Goal: Transaction & Acquisition: Obtain resource

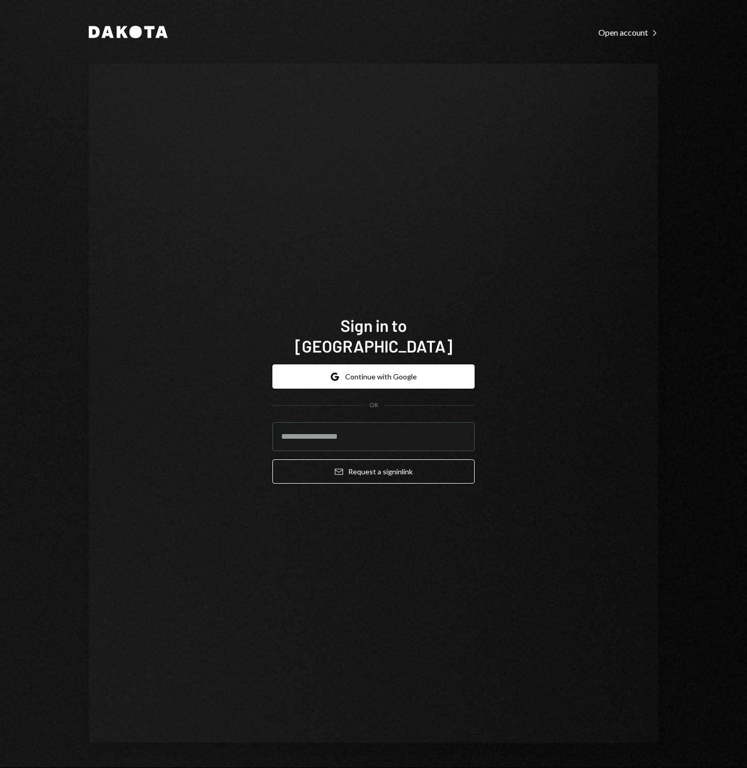
type input "**********"
click at [360, 462] on button "Email Request a sign in link" at bounding box center [374, 471] width 202 height 24
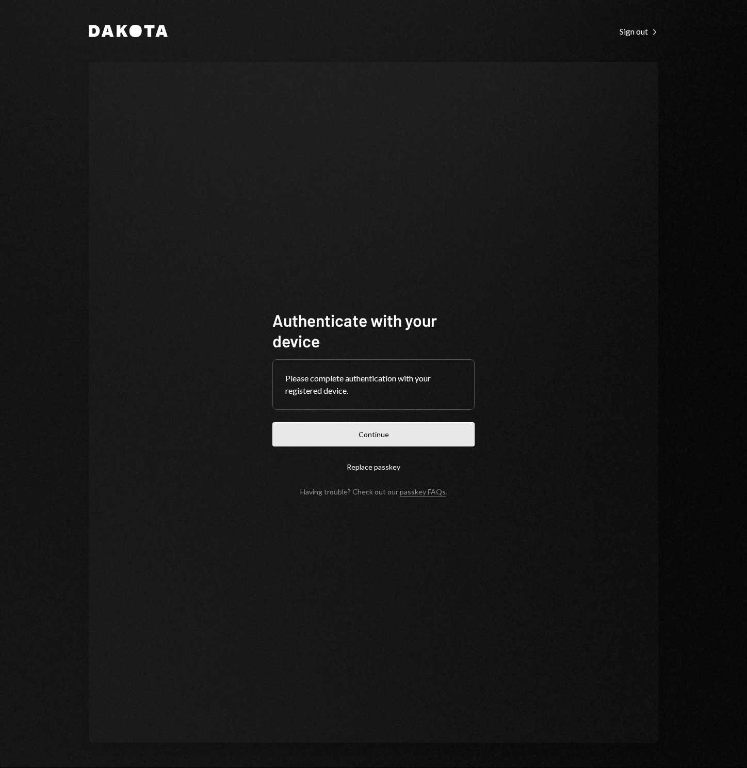
click at [395, 436] on button "Continue" at bounding box center [374, 434] width 202 height 24
click at [420, 439] on button "Continue" at bounding box center [374, 434] width 202 height 24
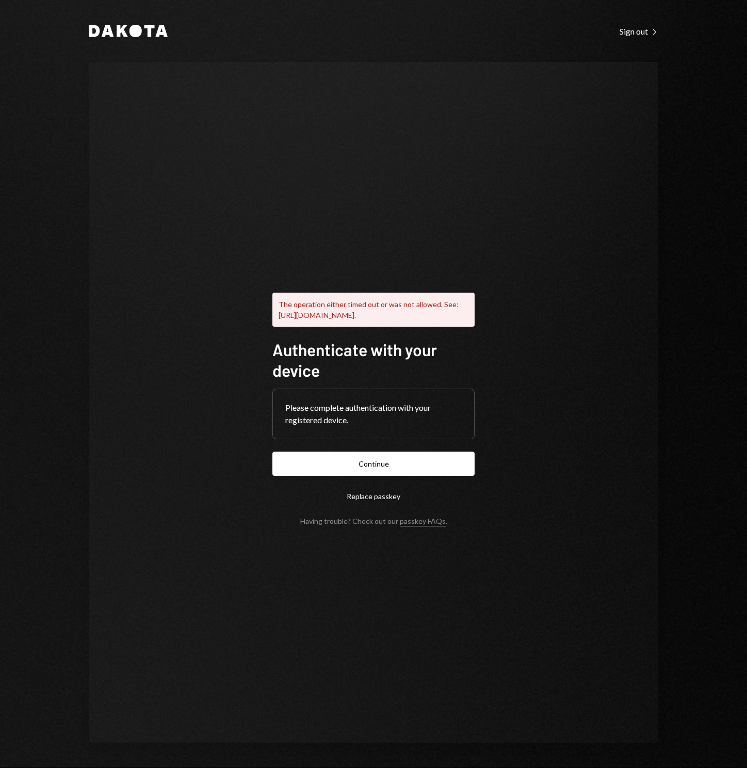
click at [148, 24] on div "Dakota Sign out Right Caret The operation either timed out or was not allowed. …" at bounding box center [373, 384] width 619 height 768
click at [148, 30] on icon at bounding box center [150, 31] width 10 height 12
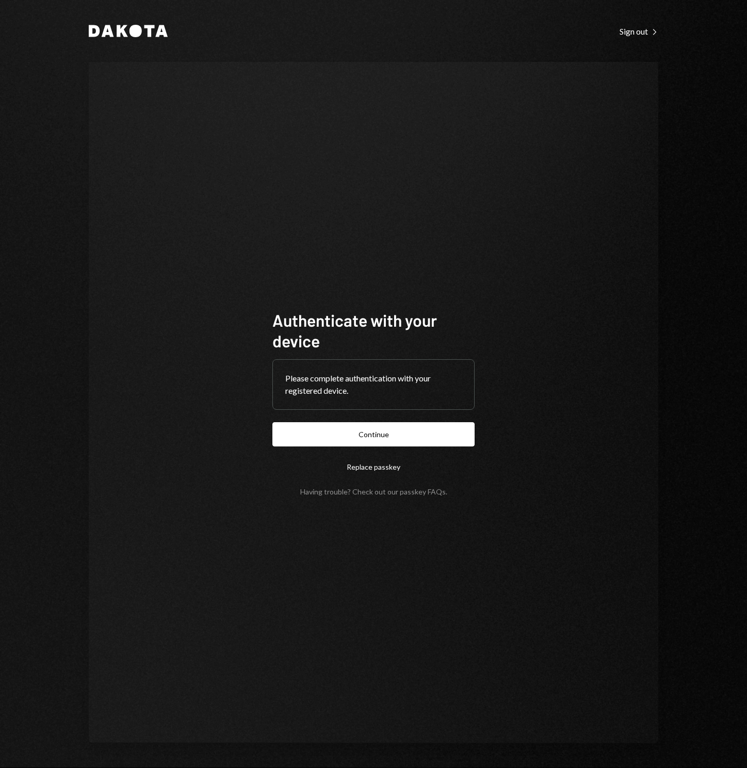
click at [421, 495] on link "passkey FAQs" at bounding box center [423, 492] width 46 height 10
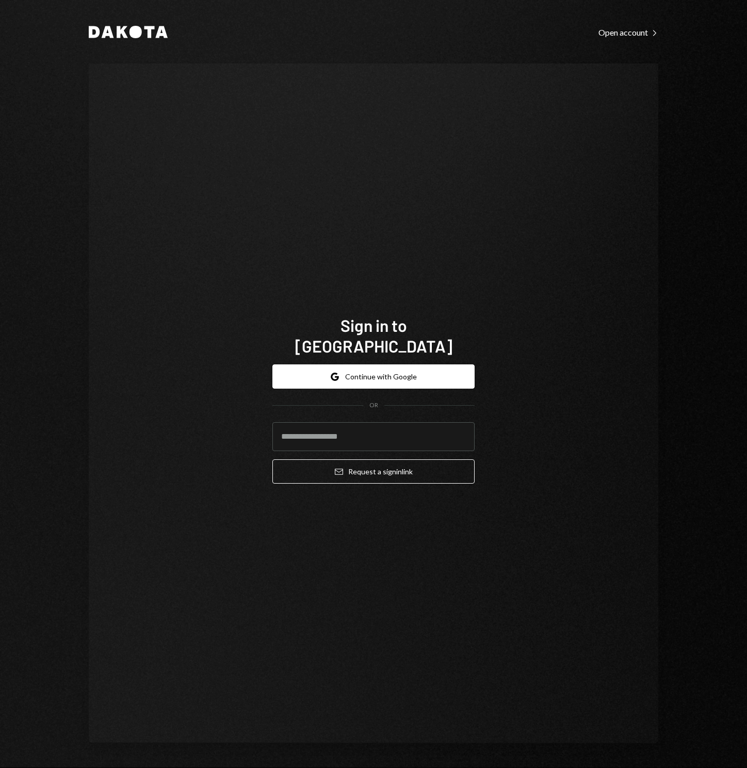
type input "**********"
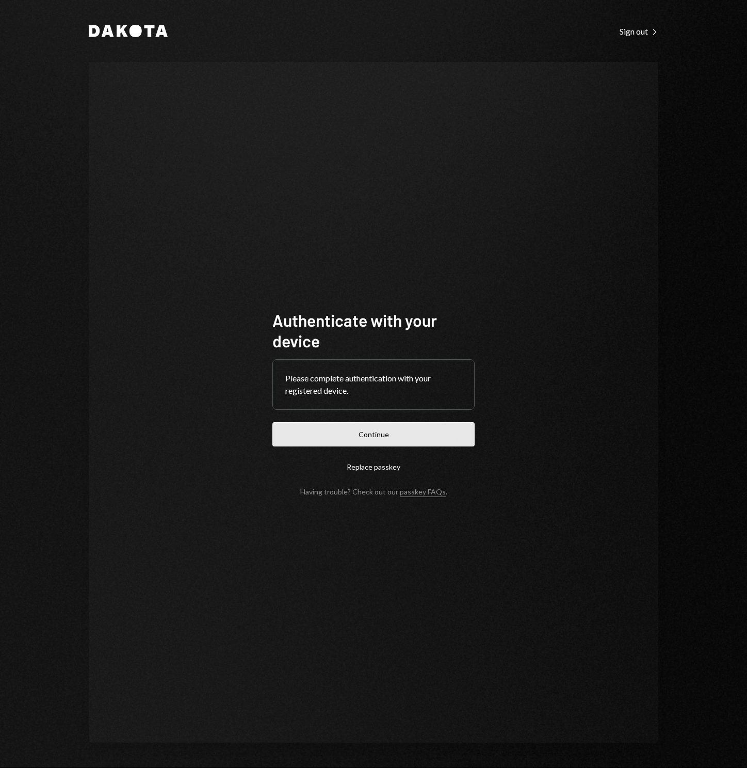
click at [386, 442] on button "Continue" at bounding box center [374, 434] width 202 height 24
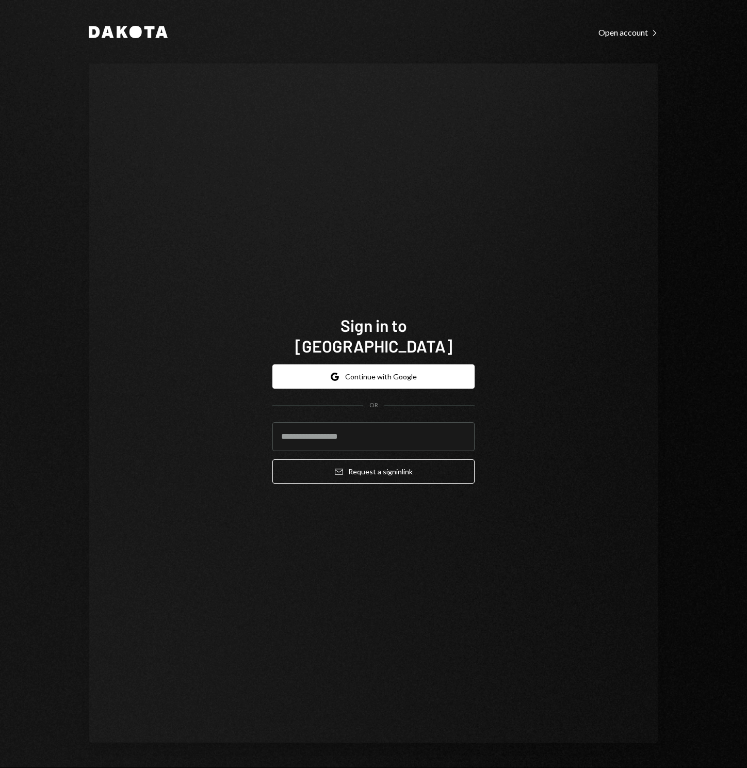
type input "**********"
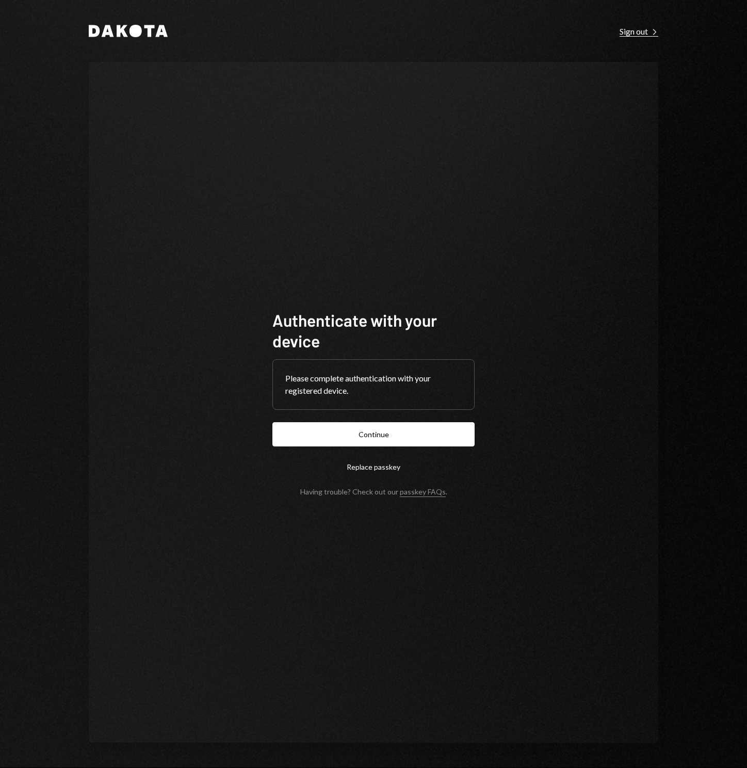
click at [630, 29] on div "Sign out Right Caret" at bounding box center [639, 31] width 39 height 10
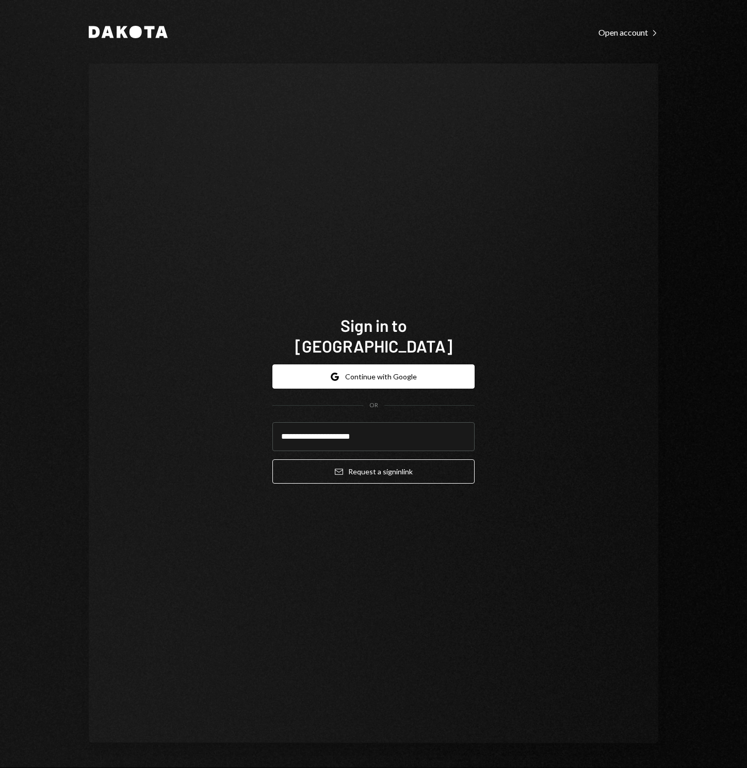
click at [273, 459] on button "Email Request a sign in link" at bounding box center [374, 471] width 202 height 24
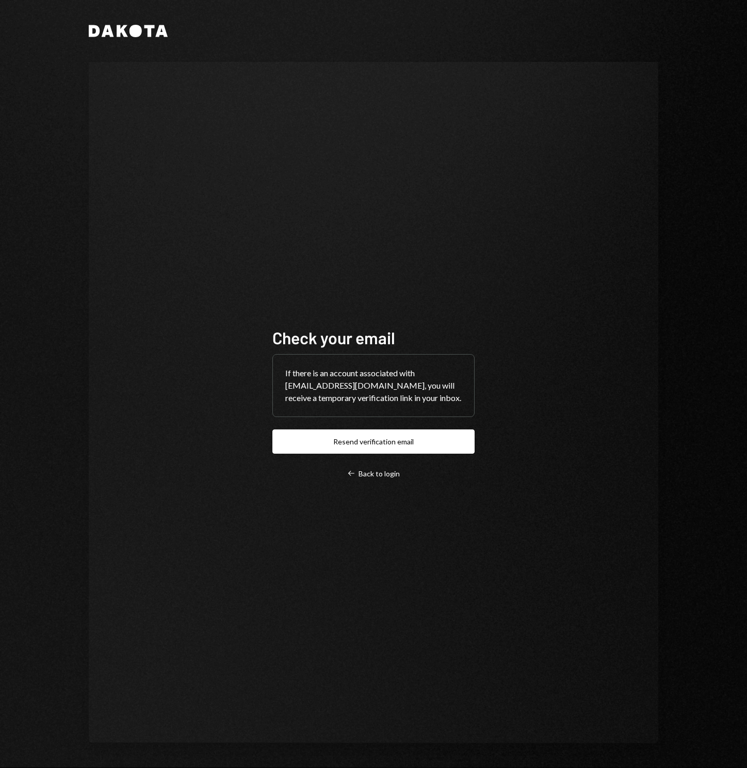
click at [430, 362] on div "If there is an account associated with [EMAIL_ADDRESS][DOMAIN_NAME], you will r…" at bounding box center [373, 386] width 201 height 62
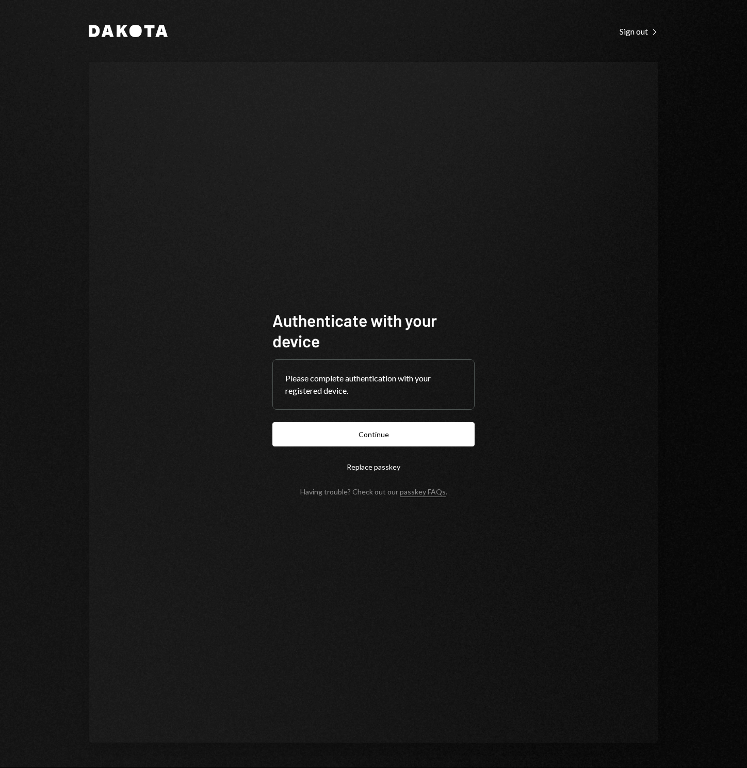
click at [390, 500] on div "Authenticate with your device Please complete authentication with your register…" at bounding box center [373, 402] width 227 height 269
click at [402, 495] on link "passkey FAQs" at bounding box center [423, 492] width 46 height 10
click at [457, 438] on button "Continue" at bounding box center [374, 434] width 202 height 24
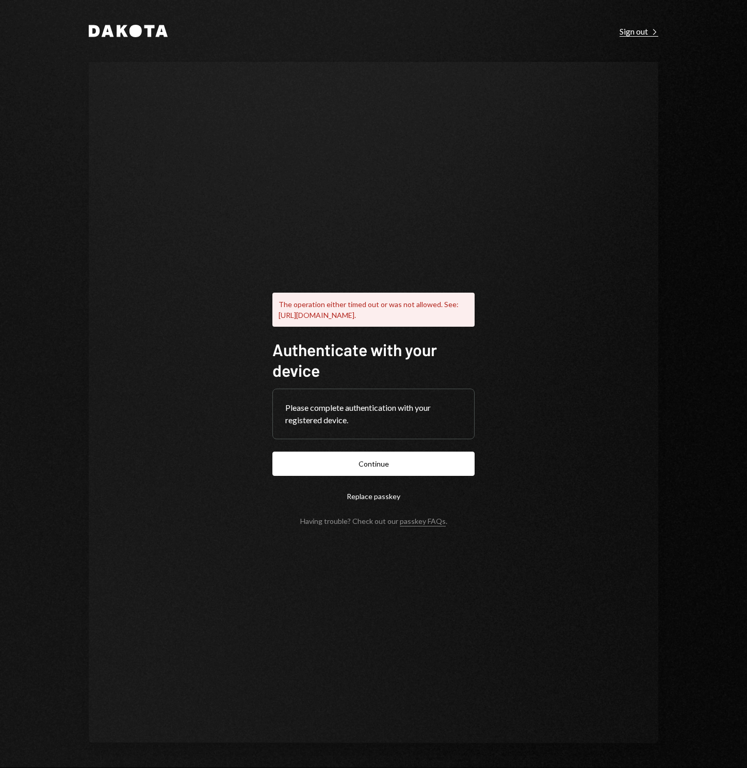
click at [629, 28] on div "Sign out Right Caret" at bounding box center [639, 31] width 39 height 10
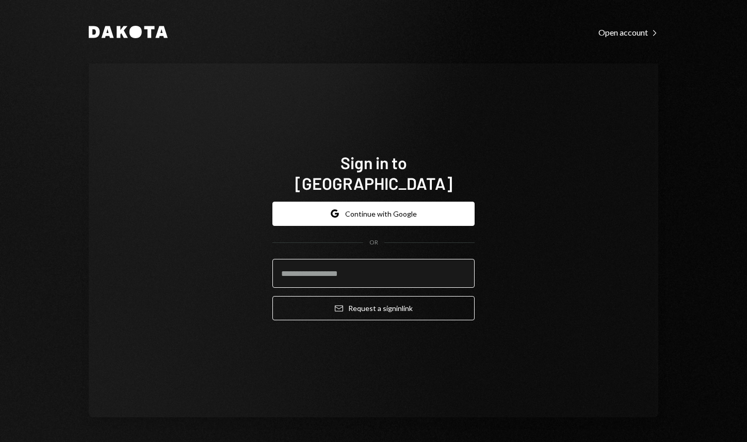
click at [309, 265] on input "email" at bounding box center [374, 273] width 202 height 29
type input "**********"
click at [0, 442] on com-1password-button at bounding box center [0, 442] width 0 height 0
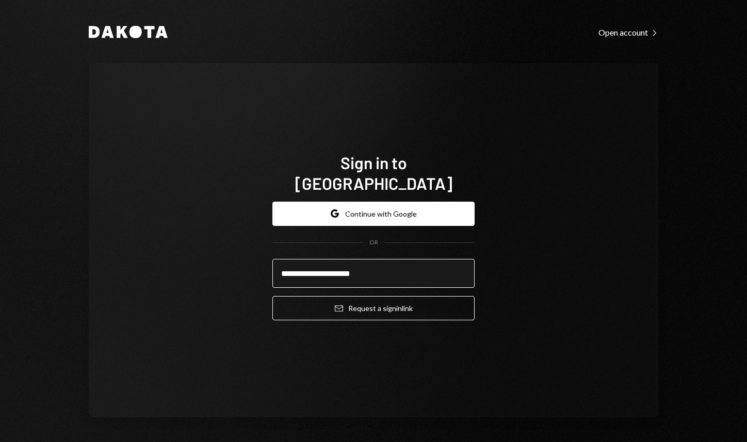
click at [460, 272] on input "**********" at bounding box center [374, 273] width 202 height 29
click at [273, 296] on button "Email Request a sign in link" at bounding box center [374, 308] width 202 height 24
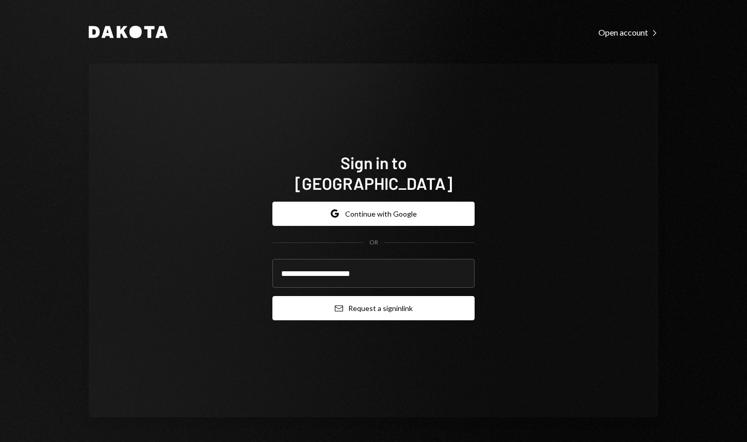
click at [273, 296] on button "Email Request a sign in link" at bounding box center [374, 308] width 202 height 24
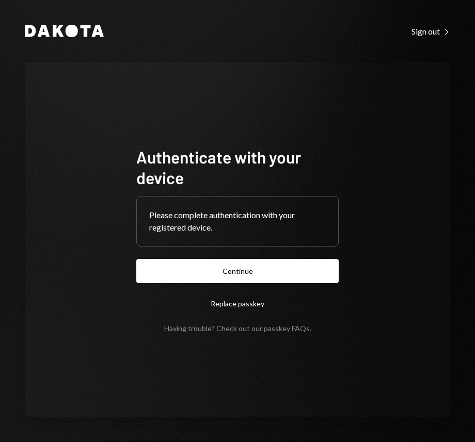
click at [283, 325] on link "passkey FAQs" at bounding box center [287, 329] width 46 height 10
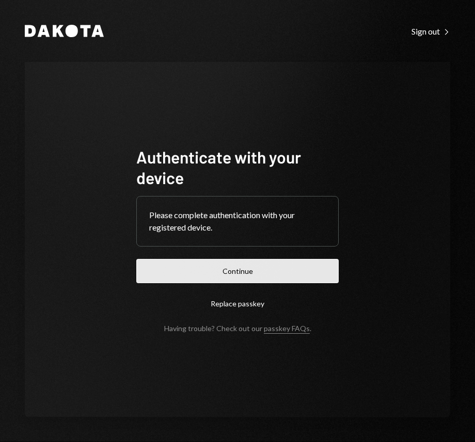
click at [229, 266] on button "Continue" at bounding box center [237, 271] width 202 height 24
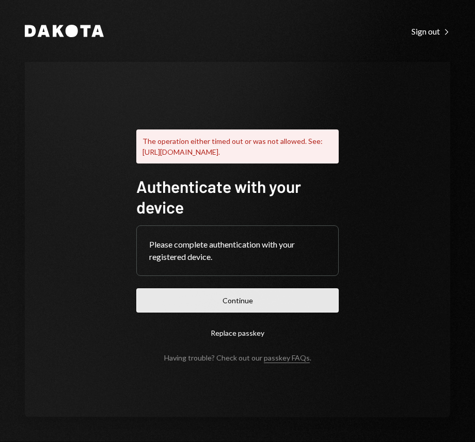
click at [232, 300] on button "Continue" at bounding box center [237, 301] width 202 height 24
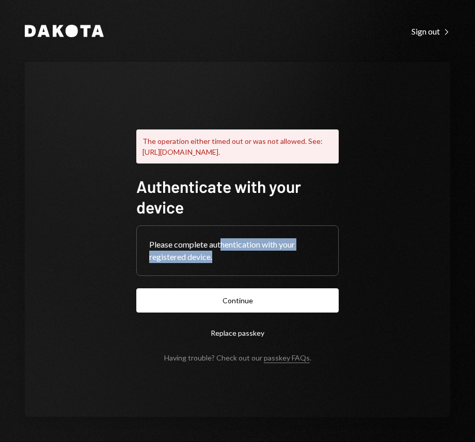
drag, startPoint x: 222, startPoint y: 249, endPoint x: 224, endPoint y: 258, distance: 8.9
click at [224, 258] on div "Please complete authentication with your registered device." at bounding box center [237, 250] width 177 height 25
click at [224, 259] on div "Please complete authentication with your registered device." at bounding box center [237, 250] width 177 height 25
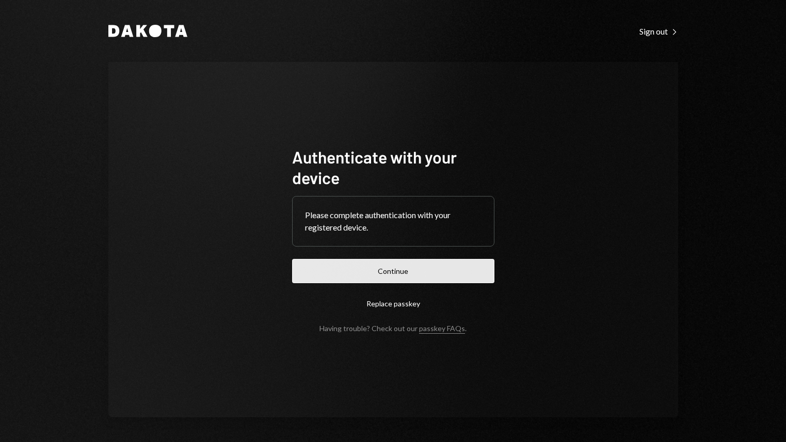
click at [433, 266] on button "Continue" at bounding box center [393, 271] width 202 height 24
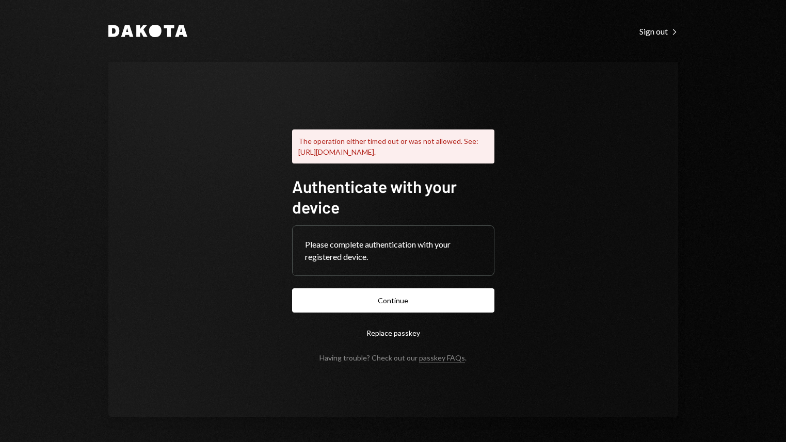
click at [399, 342] on button "Replace passkey" at bounding box center [393, 333] width 202 height 24
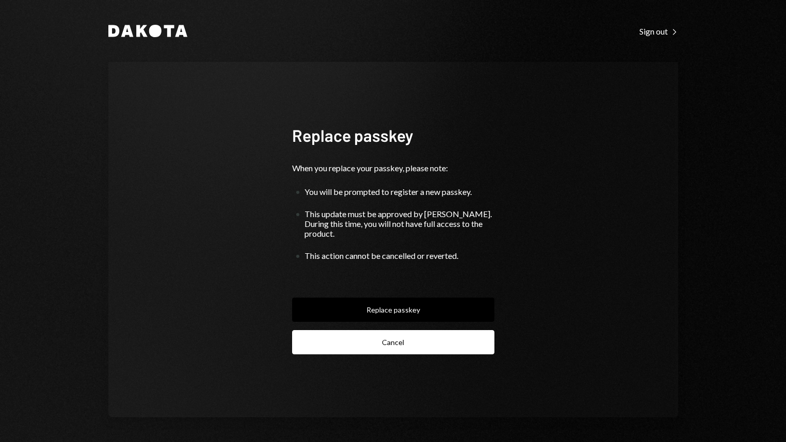
click at [403, 340] on button "Cancel" at bounding box center [393, 342] width 202 height 24
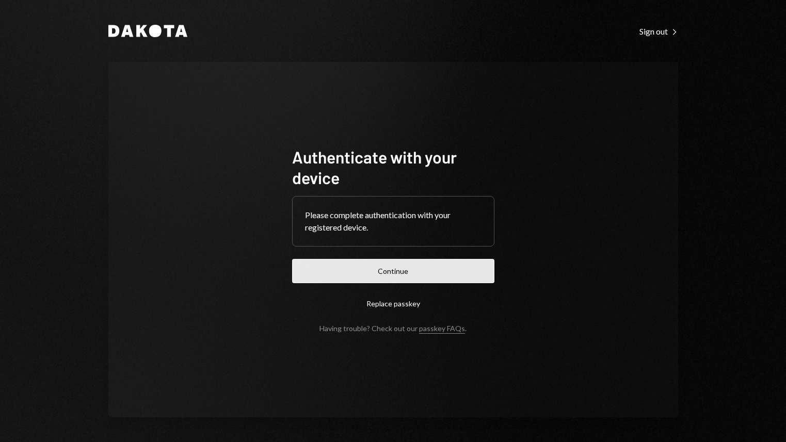
click at [405, 268] on button "Continue" at bounding box center [393, 271] width 202 height 24
click at [390, 272] on button "Continue" at bounding box center [393, 271] width 202 height 24
click at [438, 273] on button "Continue" at bounding box center [393, 271] width 202 height 24
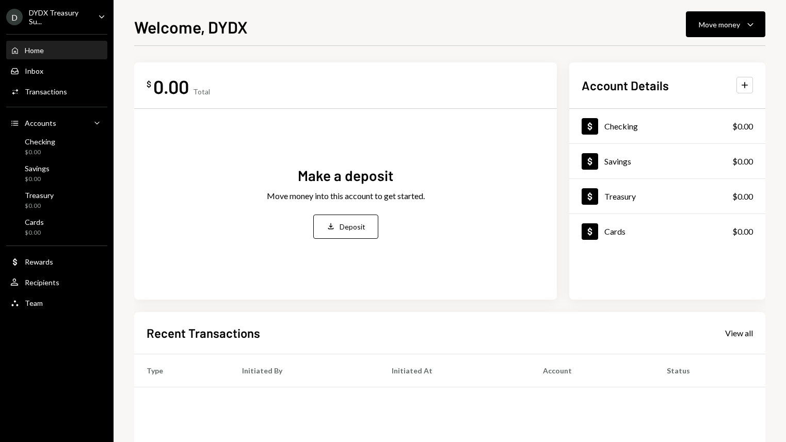
click at [189, 195] on div "Make a deposit Move money into this account to get started. Deposit Deposit" at bounding box center [346, 202] width 398 height 170
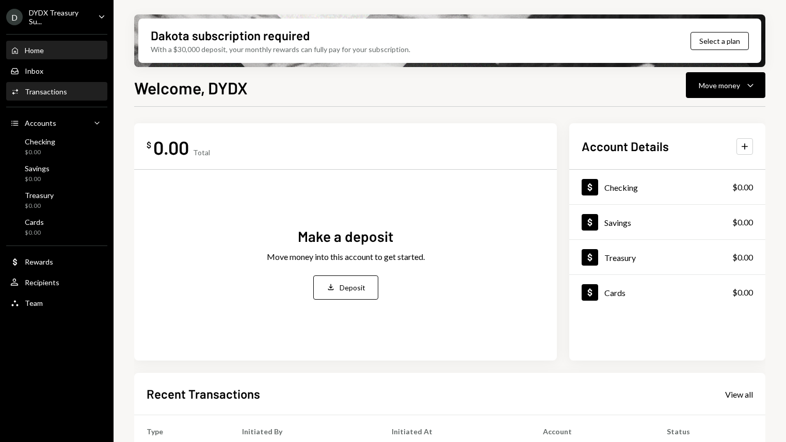
click at [63, 94] on div "Transactions" at bounding box center [46, 91] width 42 height 9
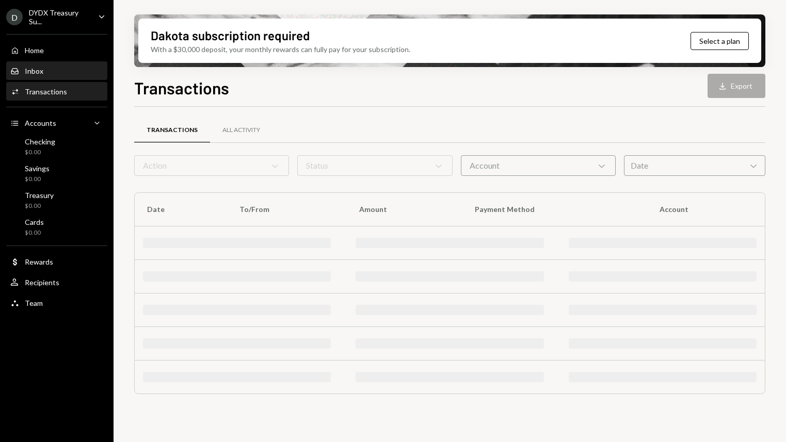
click at [65, 70] on div "Inbox Inbox" at bounding box center [56, 71] width 93 height 9
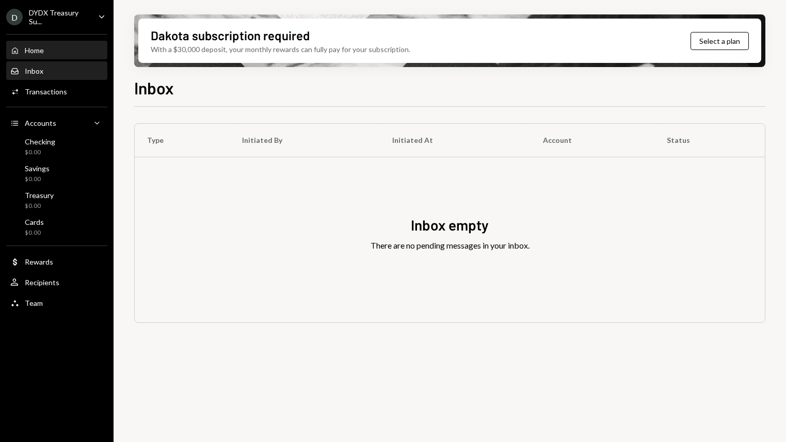
click at [74, 50] on div "Home Home" at bounding box center [56, 50] width 93 height 9
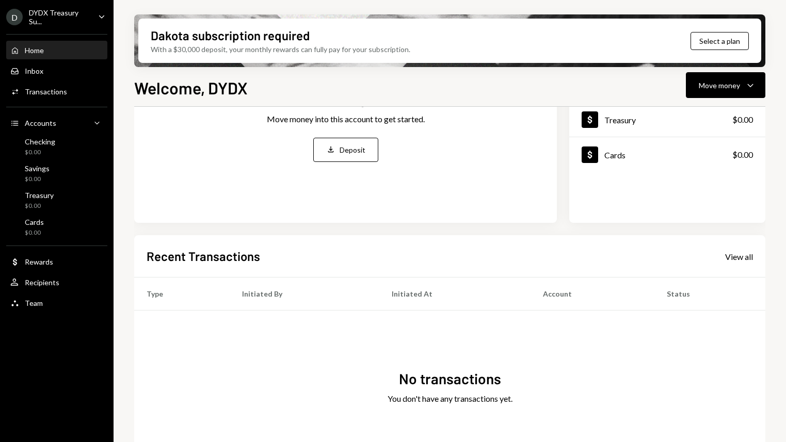
scroll to position [180, 0]
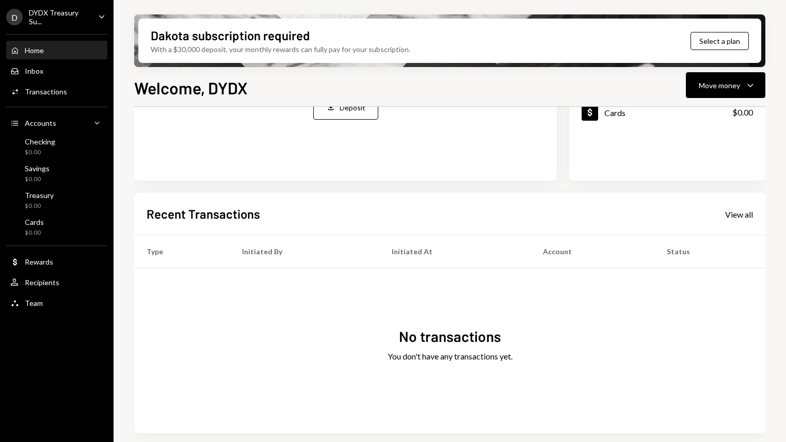
click at [91, 15] on div "D DYDX Treasury Su... Caret Down" at bounding box center [57, 17] width 114 height 18
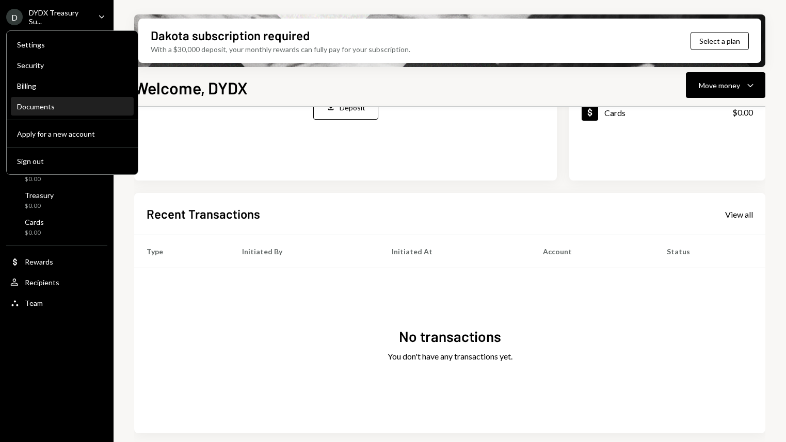
click at [50, 106] on div "Documents" at bounding box center [72, 106] width 110 height 9
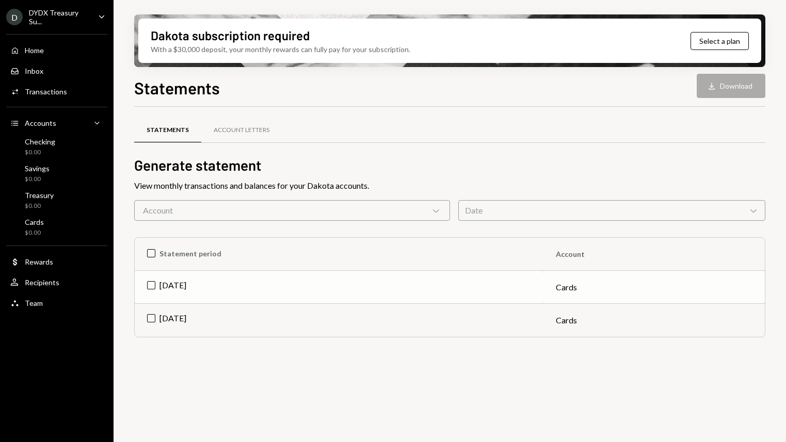
click at [278, 293] on td "[DATE]" at bounding box center [339, 287] width 409 height 33
click at [719, 84] on div "Download" at bounding box center [713, 86] width 13 height 10
click at [251, 138] on div "Account Letters" at bounding box center [241, 130] width 81 height 25
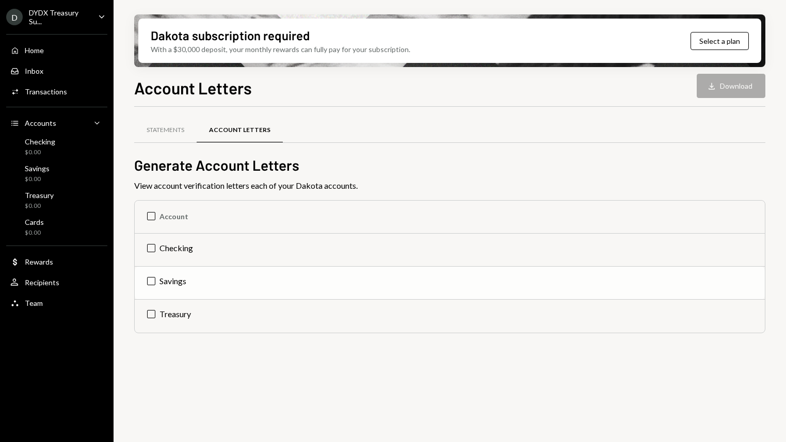
click at [153, 280] on td "Savings" at bounding box center [450, 283] width 630 height 33
click at [751, 90] on button "Download Download" at bounding box center [731, 86] width 69 height 24
